Goal: Check status: Check status

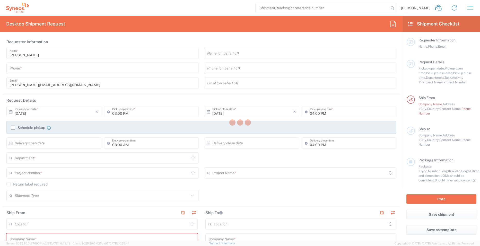
type input "England"
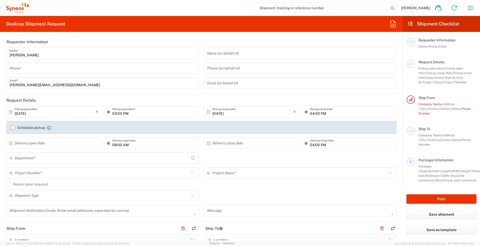
type input "3241"
type input "United Kingdom"
type input "Syneos Health UK Limited"
click at [471, 7] on icon "button" at bounding box center [470, 8] width 8 height 8
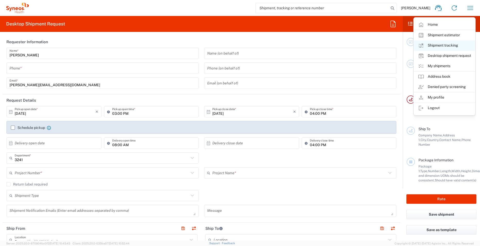
click at [442, 46] on link "Shipment tracking" at bounding box center [444, 45] width 61 height 10
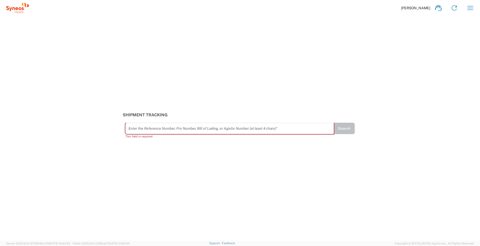
click at [280, 127] on input "text" at bounding box center [229, 128] width 203 height 9
paste input "57007697"
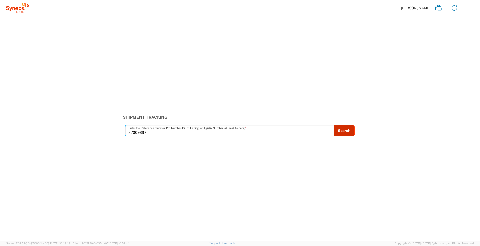
type input "57007697"
click at [346, 130] on button "Search" at bounding box center [343, 130] width 21 height 11
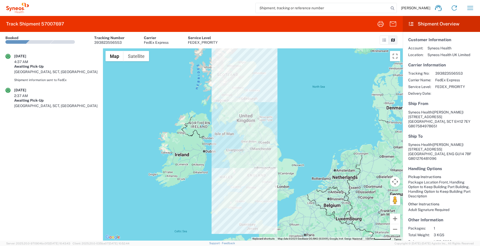
scroll to position [29, 0]
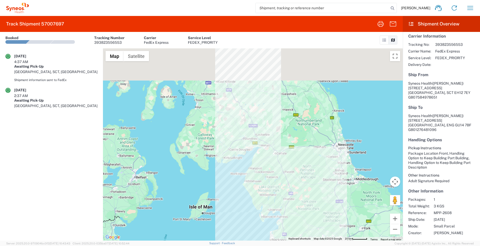
drag, startPoint x: 248, startPoint y: 94, endPoint x: 252, endPoint y: 185, distance: 90.9
click at [252, 186] on div at bounding box center [253, 144] width 300 height 192
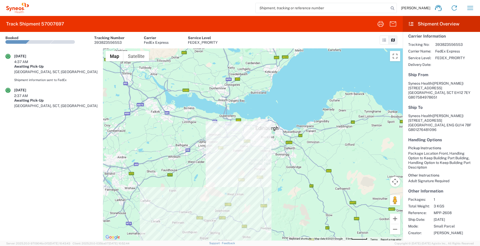
drag, startPoint x: 242, startPoint y: 115, endPoint x: 268, endPoint y: 190, distance: 79.4
click at [268, 190] on div at bounding box center [253, 144] width 300 height 192
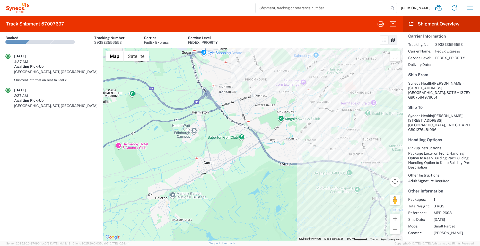
drag, startPoint x: 264, startPoint y: 135, endPoint x: 268, endPoint y: 193, distance: 58.3
click at [268, 194] on div at bounding box center [253, 144] width 300 height 192
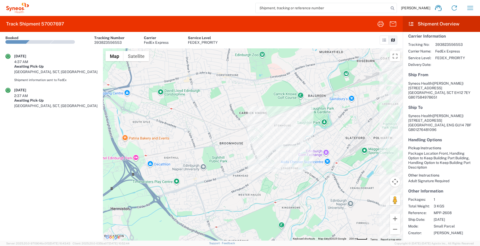
drag, startPoint x: 241, startPoint y: 119, endPoint x: 254, endPoint y: 184, distance: 66.5
click at [254, 184] on div at bounding box center [253, 144] width 300 height 192
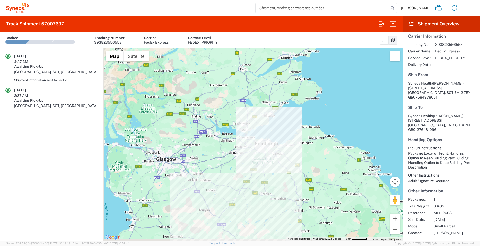
drag, startPoint x: 226, startPoint y: 198, endPoint x: 248, endPoint y: 181, distance: 27.8
click at [248, 181] on div at bounding box center [253, 144] width 300 height 192
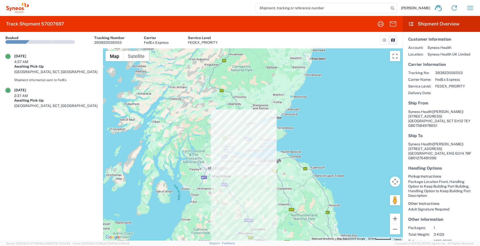
scroll to position [0, 0]
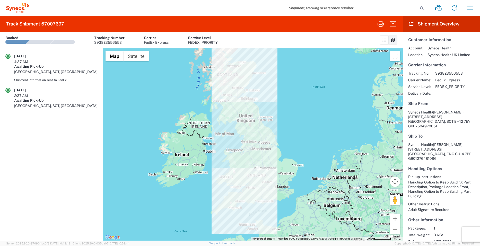
scroll to position [29, 0]
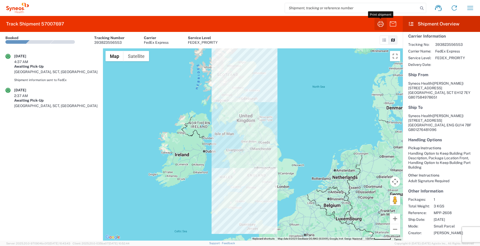
click at [383, 23] on icon "button" at bounding box center [380, 24] width 8 height 8
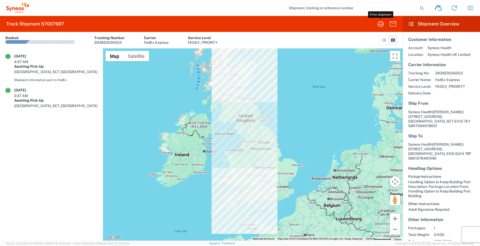
scroll to position [0, 0]
drag, startPoint x: 15, startPoint y: 61, endPoint x: 28, endPoint y: 61, distance: 13.1
click at [28, 61] on div "4:37 AM" at bounding box center [27, 61] width 26 height 5
drag, startPoint x: 28, startPoint y: 61, endPoint x: 24, endPoint y: 61, distance: 4.2
copy div "4:37 AM"
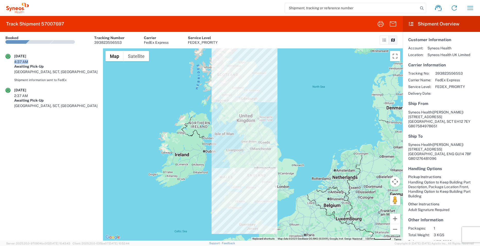
drag, startPoint x: 14, startPoint y: 56, endPoint x: 34, endPoint y: 55, distance: 19.9
click at [34, 55] on div "[DATE]" at bounding box center [27, 56] width 26 height 5
drag, startPoint x: 34, startPoint y: 55, endPoint x: 31, endPoint y: 55, distance: 2.9
copy div "[DATE]"
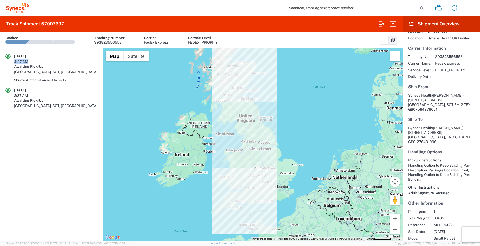
scroll to position [29, 0]
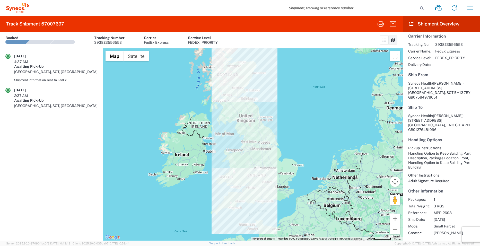
click at [383, 42] on link at bounding box center [384, 40] width 9 height 9
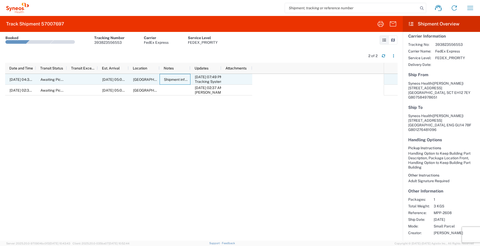
click at [172, 82] on div "Shipment information sent to FedEx" at bounding box center [175, 79] width 31 height 11
click at [203, 78] on div "[DATE] 07:49 PM" at bounding box center [207, 77] width 24 height 5
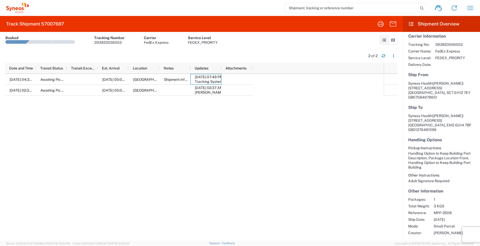
click at [163, 123] on div "10/02/2025, 04:37 AM Awaiting Pick-Up 10/04/2025, 05:00 PM Edinburgh, SCT, GB S…" at bounding box center [194, 157] width 378 height 167
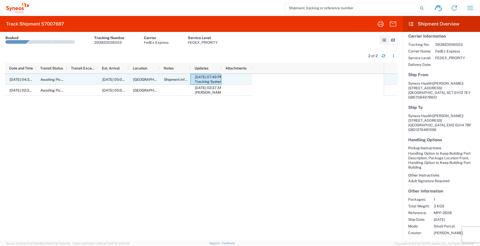
click at [109, 82] on div "10/04/2025, 05:00 PM" at bounding box center [113, 79] width 31 height 11
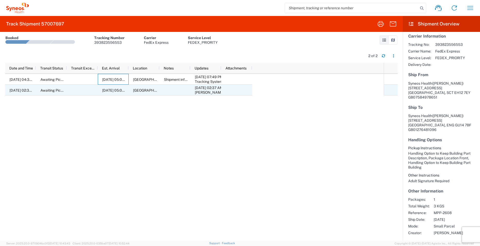
click at [111, 88] on span "10/04/2025, 05:00 PM" at bounding box center [116, 90] width 28 height 4
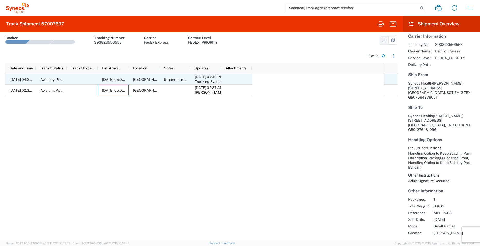
click at [143, 79] on span "[GEOGRAPHIC_DATA], SCT, [GEOGRAPHIC_DATA]" at bounding box center [174, 79] width 83 height 4
click at [112, 79] on span "10/04/2025, 05:00 PM" at bounding box center [116, 79] width 28 height 4
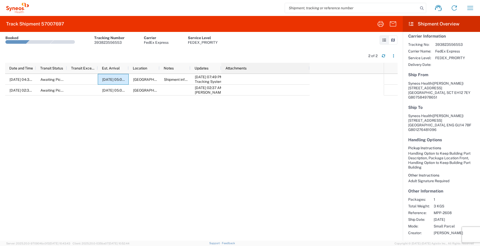
drag, startPoint x: 251, startPoint y: 68, endPoint x: 309, endPoint y: 71, distance: 57.7
click at [309, 71] on div at bounding box center [309, 68] width 2 height 11
drag, startPoint x: 220, startPoint y: 69, endPoint x: 296, endPoint y: 64, distance: 75.5
click at [296, 64] on div at bounding box center [296, 68] width 2 height 11
drag, startPoint x: 189, startPoint y: 69, endPoint x: 255, endPoint y: 69, distance: 65.6
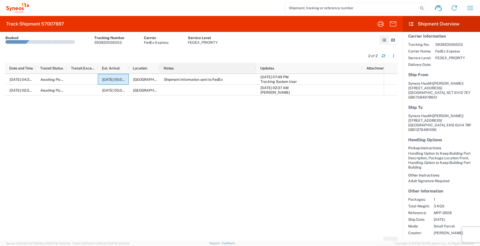
click at [255, 69] on div at bounding box center [256, 68] width 2 height 11
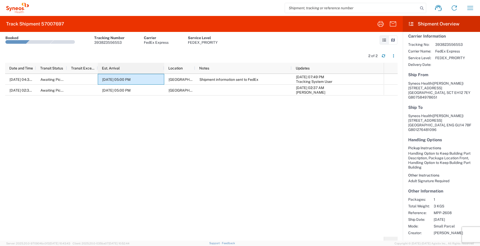
drag, startPoint x: 128, startPoint y: 68, endPoint x: 163, endPoint y: 68, distance: 35.5
click at [163, 68] on div at bounding box center [164, 68] width 2 height 11
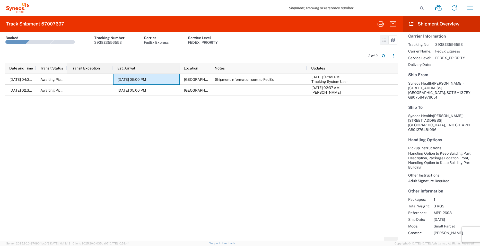
drag, startPoint x: 97, startPoint y: 68, endPoint x: 113, endPoint y: 67, distance: 16.2
click at [113, 67] on div at bounding box center [113, 68] width 2 height 11
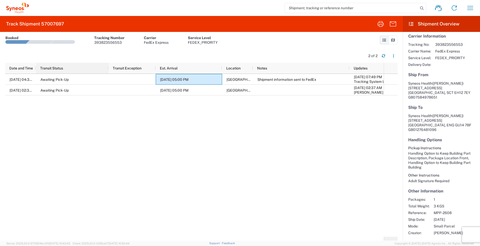
drag, startPoint x: 66, startPoint y: 69, endPoint x: 108, endPoint y: 69, distance: 41.7
click at [108, 69] on div at bounding box center [108, 68] width 2 height 11
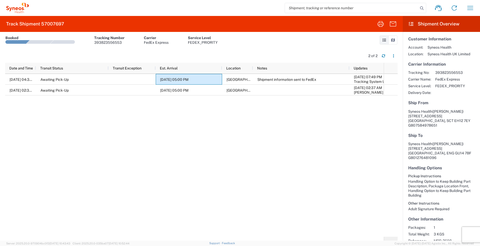
scroll to position [0, 0]
click at [386, 56] on button "button" at bounding box center [383, 56] width 8 height 8
click at [392, 57] on icon "button" at bounding box center [394, 56] width 4 height 4
click at [250, 134] on div "10/02/2025, 04:37 AM Awaiting Pick-Up 10/04/2025, 05:00 PM Edinburgh, SCT, GB S…" at bounding box center [194, 155] width 378 height 163
click at [225, 138] on div "10/02/2025, 04:37 AM Awaiting Pick-Up 10/04/2025, 05:00 PM Edinburgh, SCT, GB S…" at bounding box center [194, 155] width 378 height 163
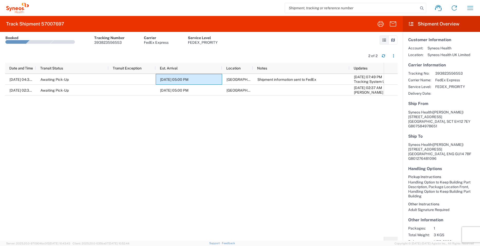
click at [393, 39] on icon at bounding box center [393, 40] width 5 height 4
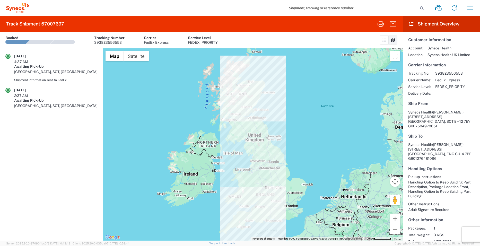
drag, startPoint x: 218, startPoint y: 98, endPoint x: 227, endPoint y: 119, distance: 23.3
click at [227, 119] on div at bounding box center [253, 144] width 300 height 192
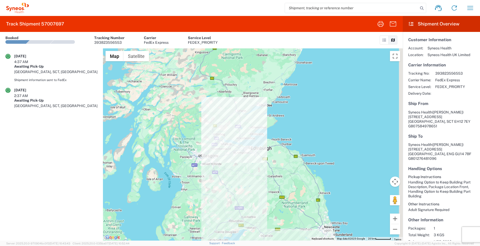
drag, startPoint x: 288, startPoint y: 147, endPoint x: 239, endPoint y: 133, distance: 51.5
click at [239, 133] on div at bounding box center [253, 144] width 300 height 192
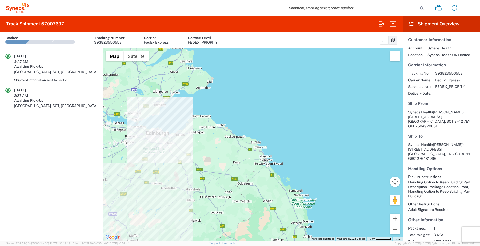
drag, startPoint x: 216, startPoint y: 128, endPoint x: 276, endPoint y: 141, distance: 62.0
click at [276, 141] on div at bounding box center [253, 144] width 300 height 192
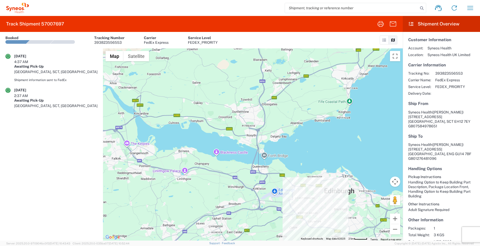
drag, startPoint x: 308, startPoint y: 142, endPoint x: 235, endPoint y: 91, distance: 89.5
click at [235, 91] on div at bounding box center [253, 144] width 300 height 192
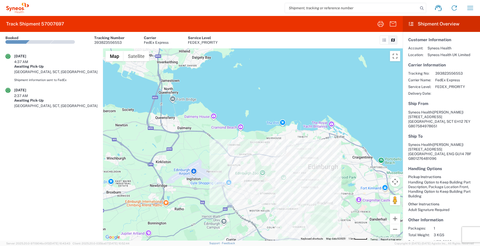
drag, startPoint x: 299, startPoint y: 157, endPoint x: 266, endPoint y: 119, distance: 51.4
click at [266, 119] on div at bounding box center [253, 144] width 300 height 192
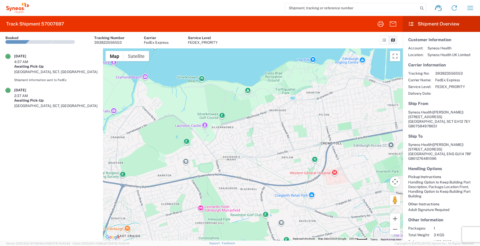
drag, startPoint x: 263, startPoint y: 160, endPoint x: 265, endPoint y: 88, distance: 72.3
click at [265, 88] on div at bounding box center [253, 144] width 300 height 192
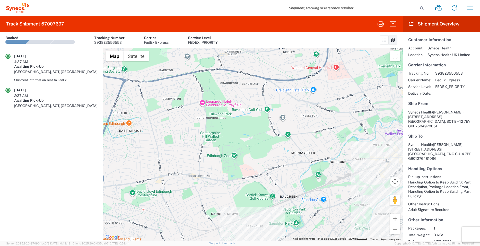
drag, startPoint x: 261, startPoint y: 148, endPoint x: 294, endPoint y: 117, distance: 45.7
click at [293, 117] on div at bounding box center [253, 144] width 300 height 192
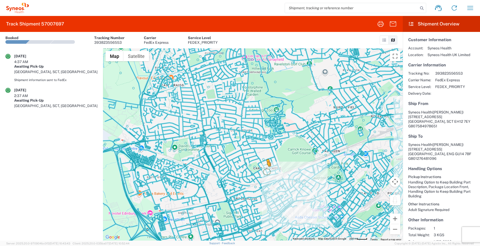
drag, startPoint x: 396, startPoint y: 203, endPoint x: 266, endPoint y: 170, distance: 134.7
click at [266, 170] on div "To activate drag with keyboard, press Alt + Enter. Once in keyboard drag state,…" at bounding box center [253, 144] width 300 height 192
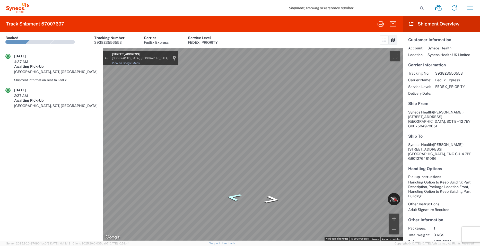
click at [235, 199] on div "Map" at bounding box center [253, 144] width 300 height 192
click at [238, 166] on icon "Go South, Carrick Knowe Gardens" at bounding box center [238, 164] width 38 height 15
click at [100, 151] on section "Transit Events 10/02/2025 4:37 AM Awaiting Pick-Up Edinburgh, SCT, GB Shipment …" at bounding box center [201, 144] width 403 height 192
click at [274, 171] on icon "Go North, Carrick Knowe Gardens" at bounding box center [271, 169] width 25 height 13
click at [258, 246] on html "Home Shipment estimator Shipment tracking Desktop shipment request My shipments…" at bounding box center [240, 123] width 480 height 246
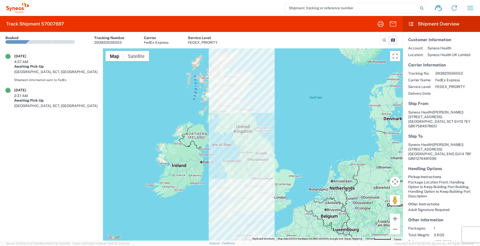
drag, startPoint x: 250, startPoint y: 107, endPoint x: 246, endPoint y: 119, distance: 11.7
click at [246, 119] on div at bounding box center [253, 144] width 300 height 192
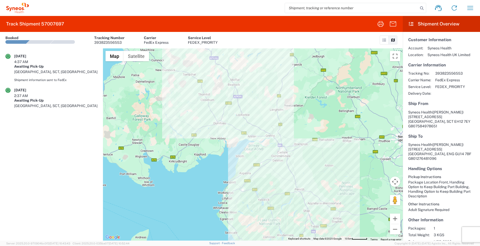
drag, startPoint x: 227, startPoint y: 107, endPoint x: 221, endPoint y: 177, distance: 69.7
click at [221, 177] on div at bounding box center [253, 144] width 300 height 192
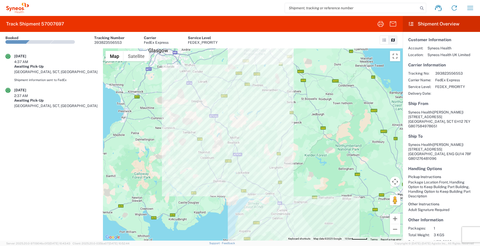
drag, startPoint x: 242, startPoint y: 121, endPoint x: 244, endPoint y: 143, distance: 21.7
click at [241, 150] on div at bounding box center [253, 144] width 300 height 192
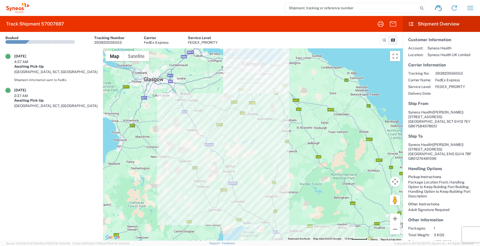
drag, startPoint x: 246, startPoint y: 139, endPoint x: 242, endPoint y: 164, distance: 25.2
click at [242, 164] on div at bounding box center [253, 144] width 300 height 192
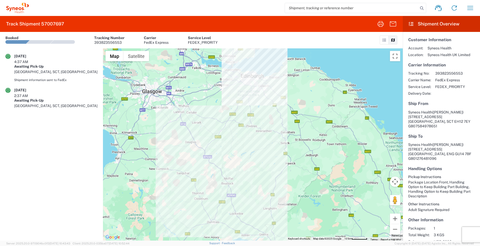
click at [386, 41] on icon at bounding box center [384, 40] width 5 height 4
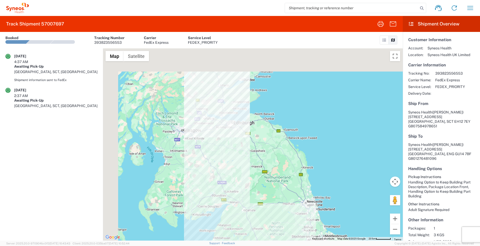
drag, startPoint x: 238, startPoint y: 197, endPoint x: 226, endPoint y: 155, distance: 44.1
click at [239, 203] on div at bounding box center [253, 144] width 300 height 192
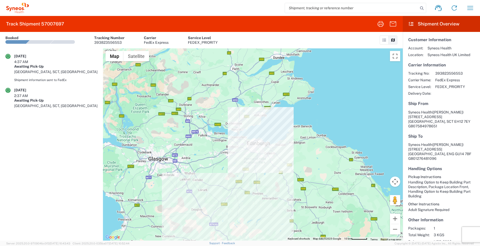
click at [43, 144] on agx-shipment-transit-statuses-widget "10/02/2025 4:37 AM Awaiting Pick-Up Edinburgh, SCT, GB Shipment information sen…" at bounding box center [51, 144] width 103 height 192
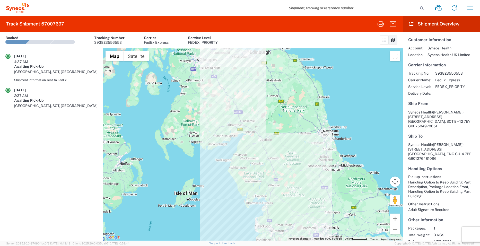
drag, startPoint x: 241, startPoint y: 138, endPoint x: 251, endPoint y: 181, distance: 44.3
click at [251, 181] on div at bounding box center [253, 144] width 300 height 192
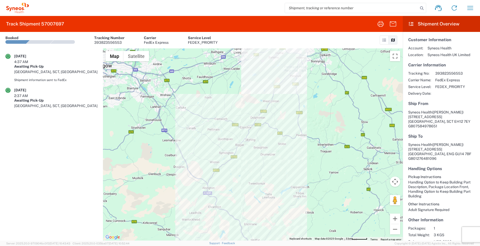
drag, startPoint x: 262, startPoint y: 142, endPoint x: 266, endPoint y: 161, distance: 19.3
click at [266, 161] on div at bounding box center [253, 144] width 300 height 192
